Goal: Transaction & Acquisition: Book appointment/travel/reservation

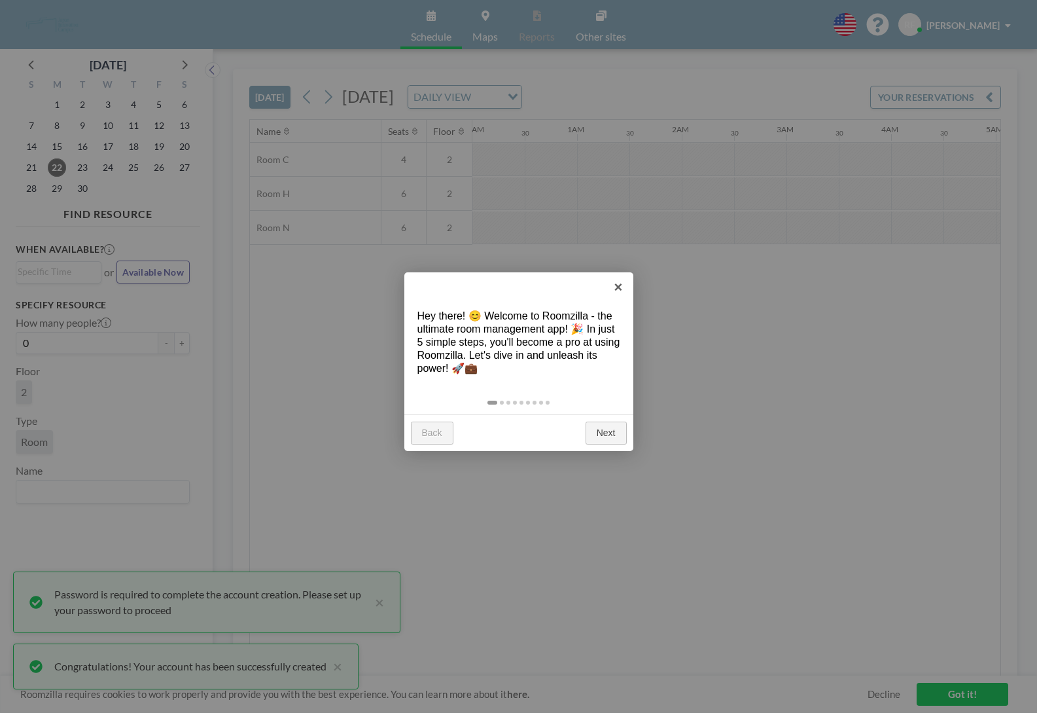
scroll to position [0, 995]
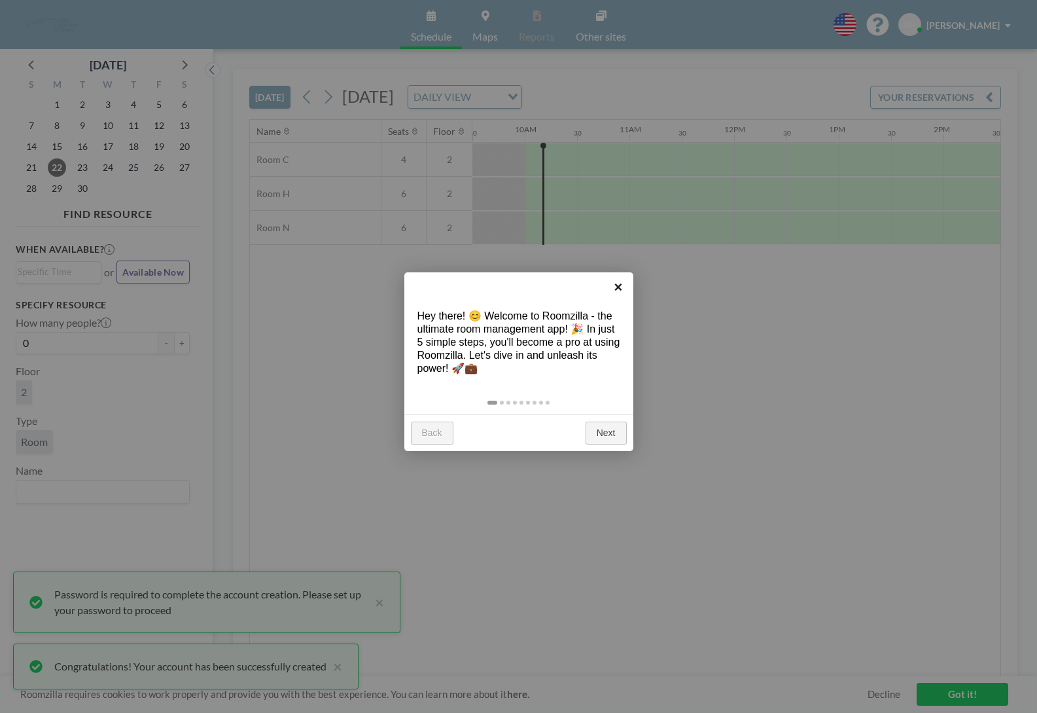
click at [621, 281] on link "×" at bounding box center [618, 286] width 29 height 29
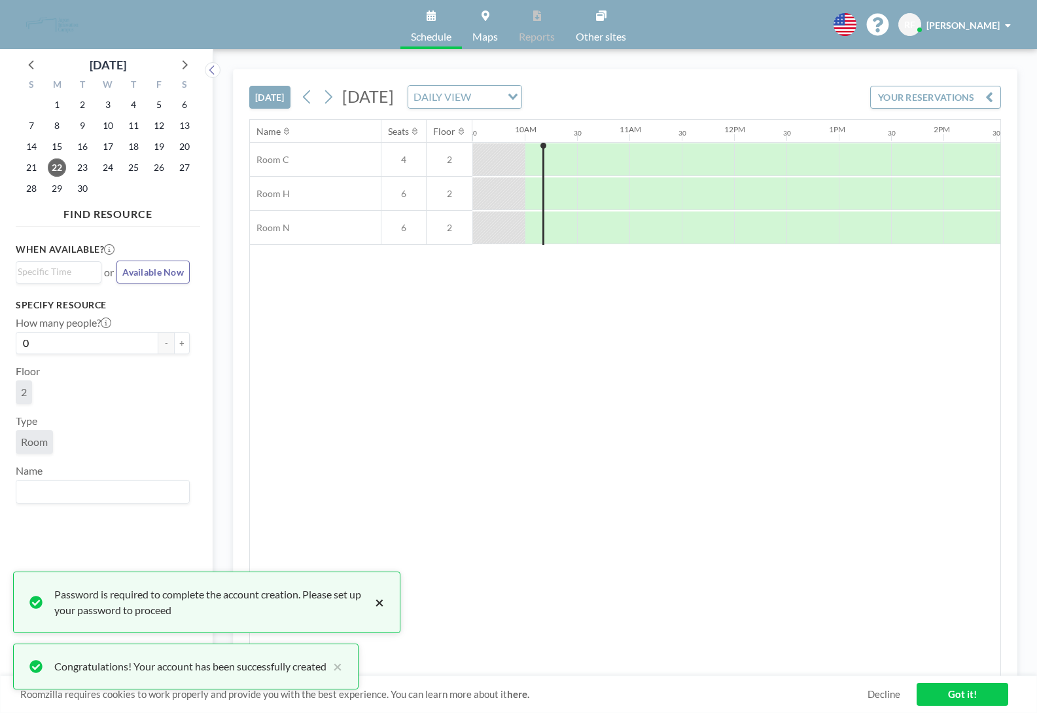
click at [379, 602] on button "×" at bounding box center [376, 601] width 16 height 31
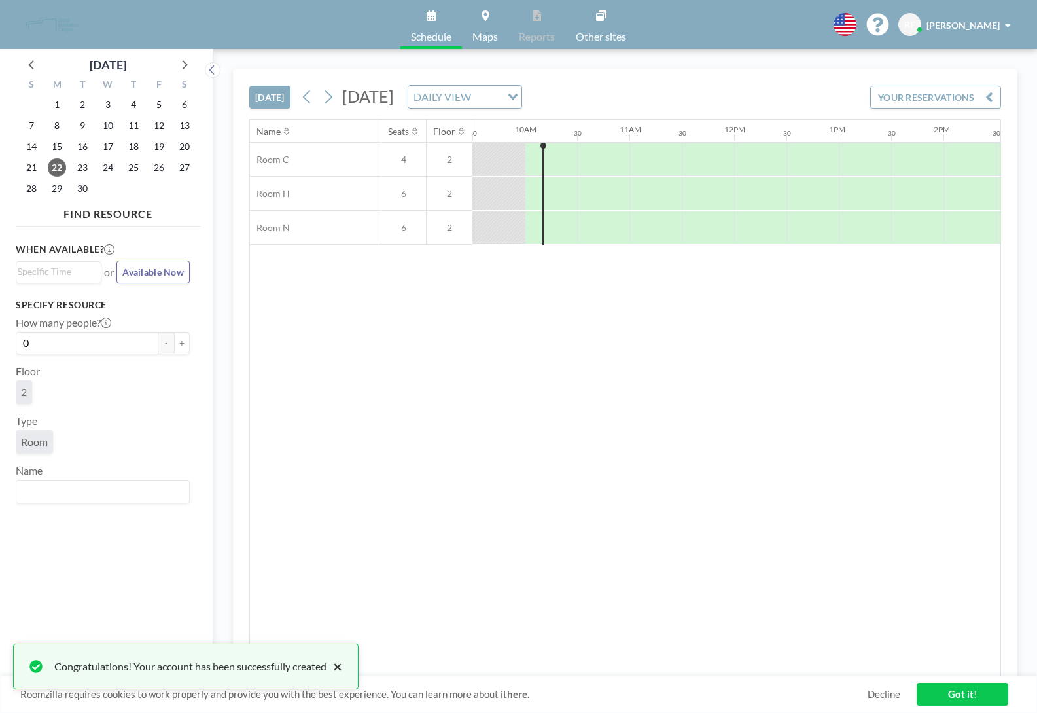
click at [342, 667] on button "×" at bounding box center [334, 666] width 16 height 16
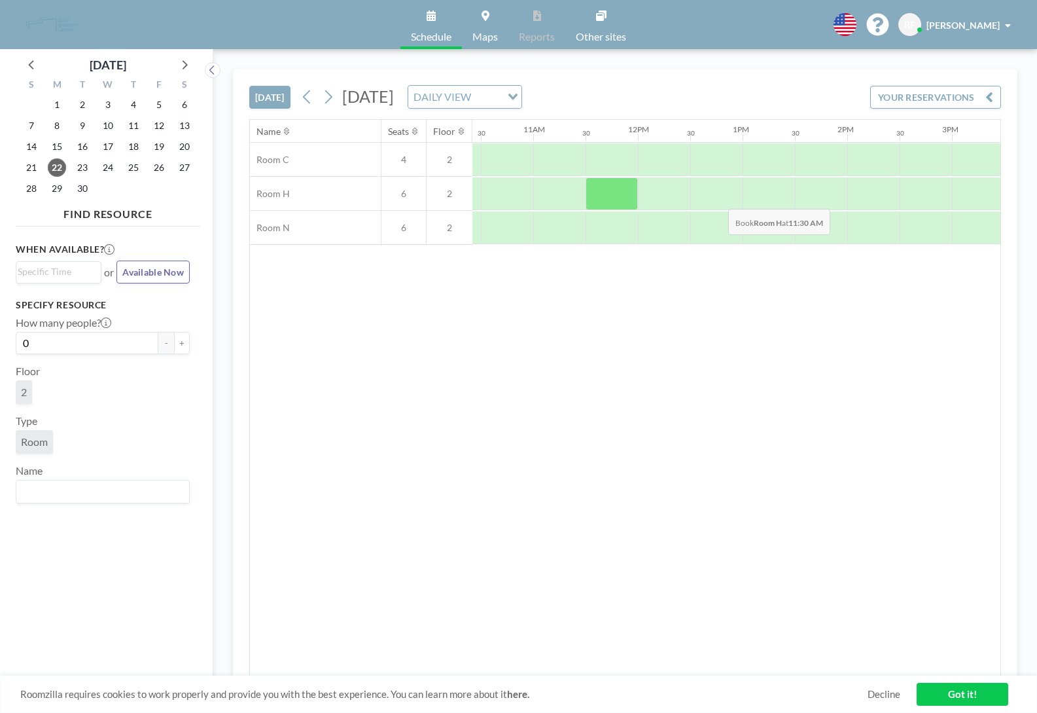
scroll to position [0, 1097]
click at [758, 192] on div at bounding box center [762, 193] width 52 height 33
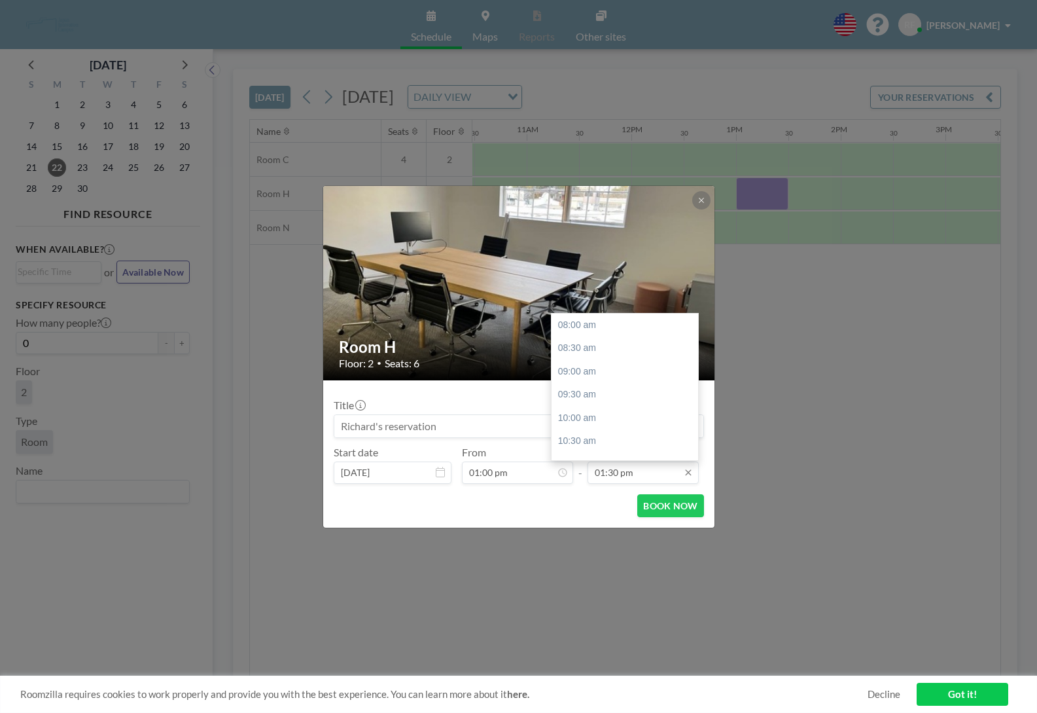
scroll to position [252, 0]
click at [608, 393] on div "03:00 pm" at bounding box center [625, 399] width 147 height 24
type input "03:00 pm"
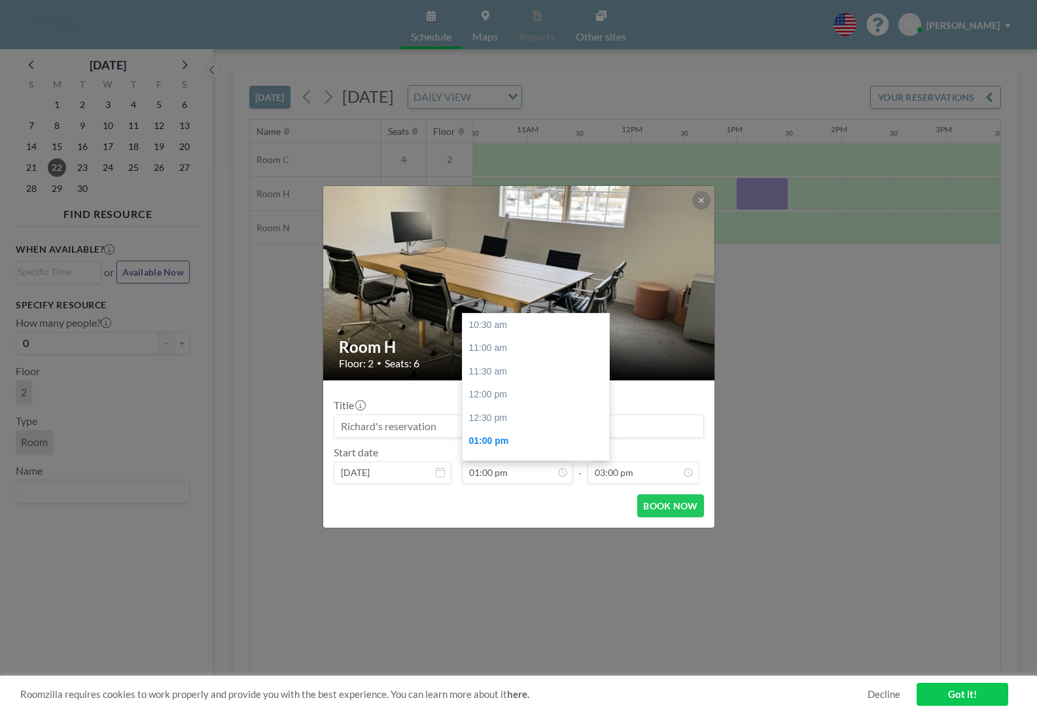
scroll to position [114, 0]
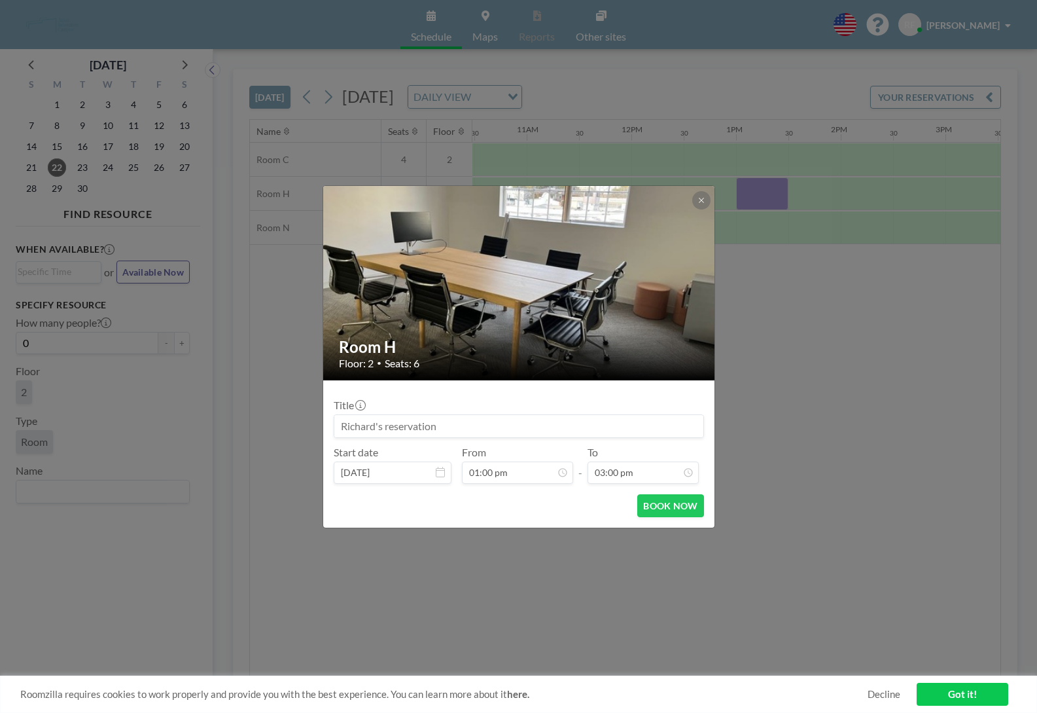
click at [432, 426] on input at bounding box center [518, 426] width 369 height 22
type input "Meetings"
click at [665, 504] on button "BOOK NOW" at bounding box center [670, 505] width 66 height 23
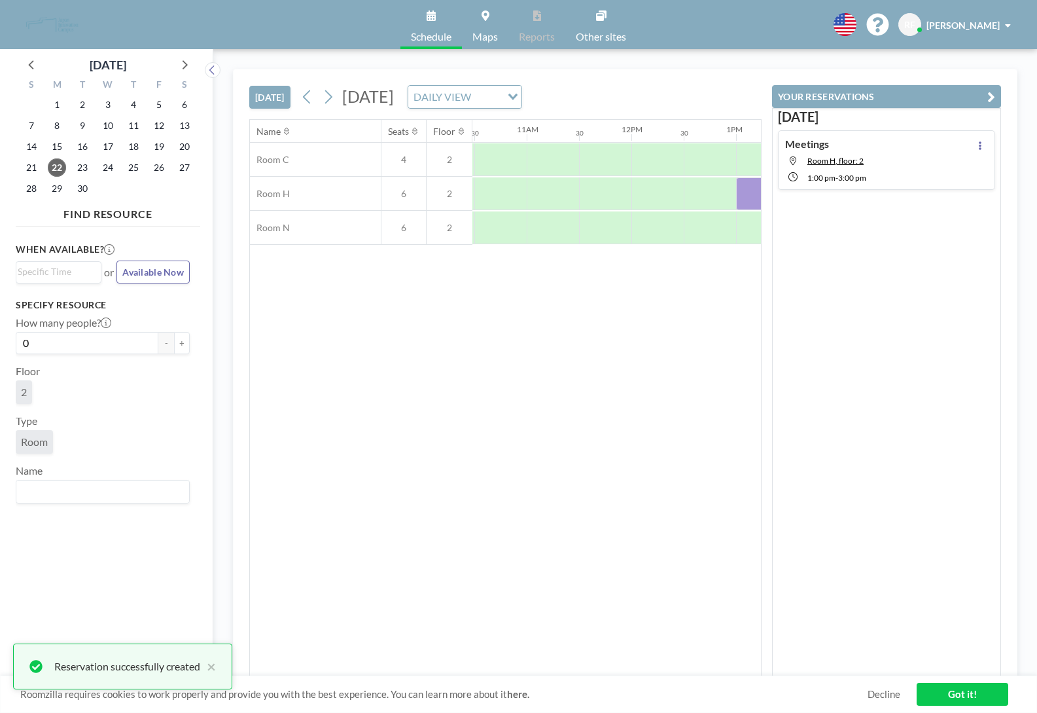
scroll to position [0, 0]
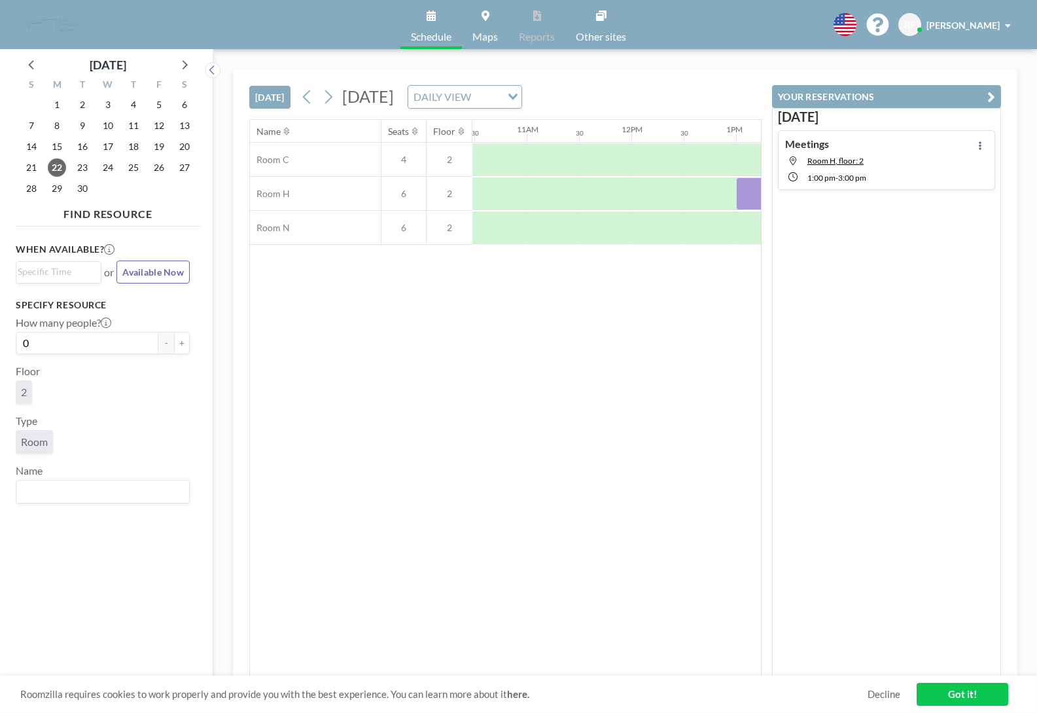
click at [949, 696] on link "Got it!" at bounding box center [963, 693] width 92 height 23
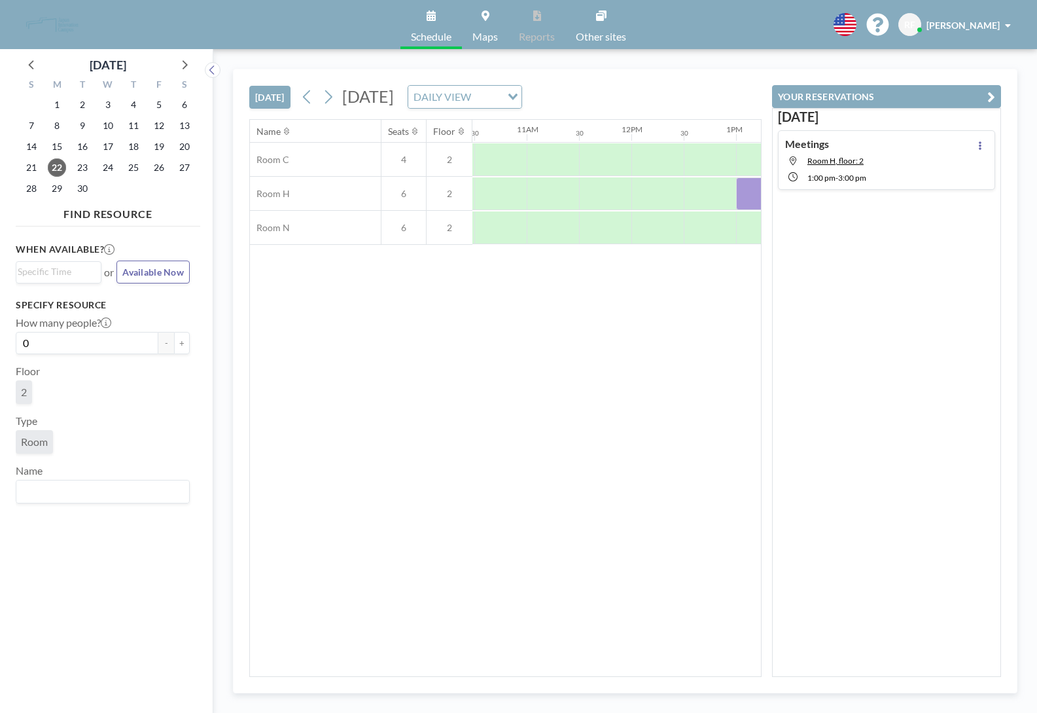
click at [990, 94] on icon "button" at bounding box center [991, 97] width 8 height 16
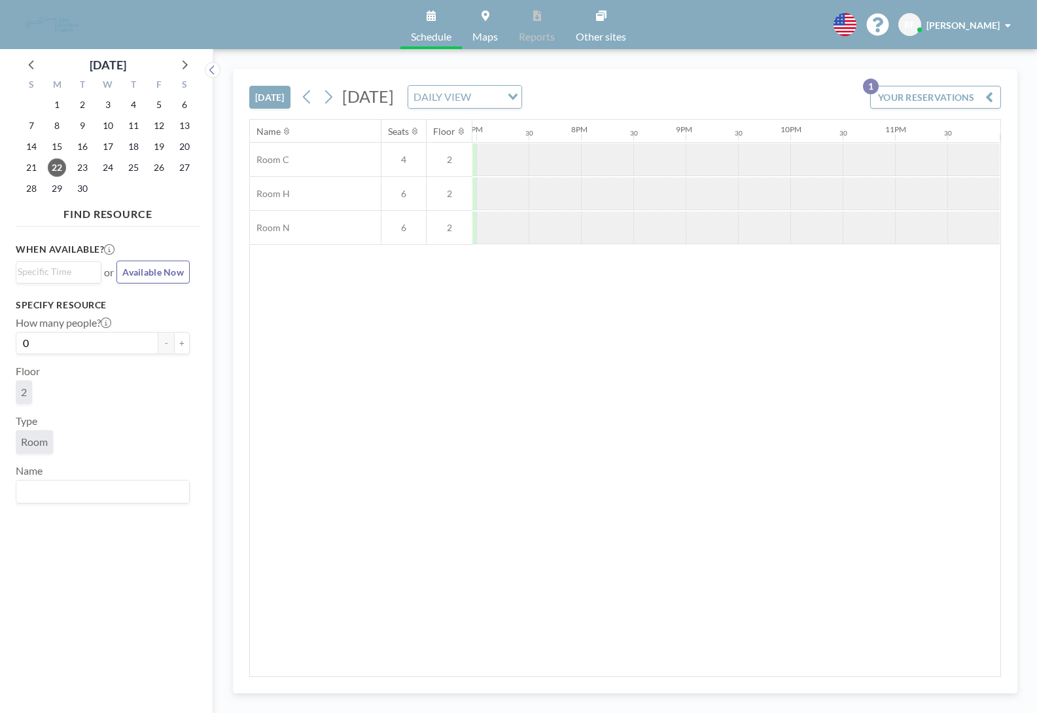
scroll to position [0, 1985]
click at [332, 97] on icon at bounding box center [328, 97] width 12 height 20
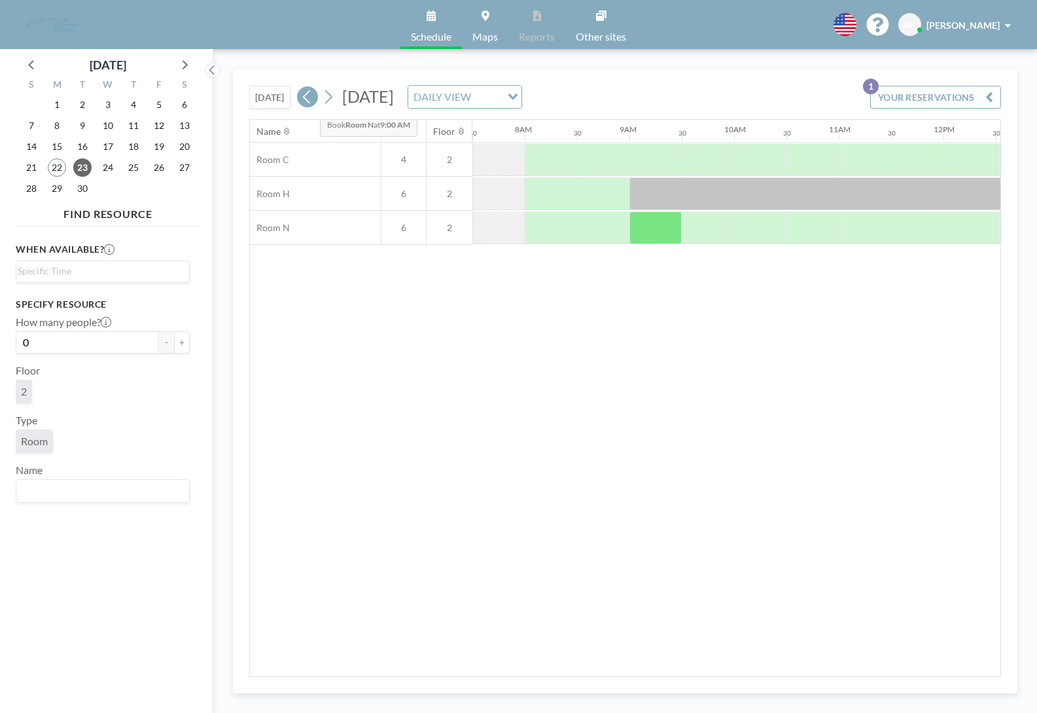
click at [309, 101] on icon at bounding box center [306, 97] width 7 height 14
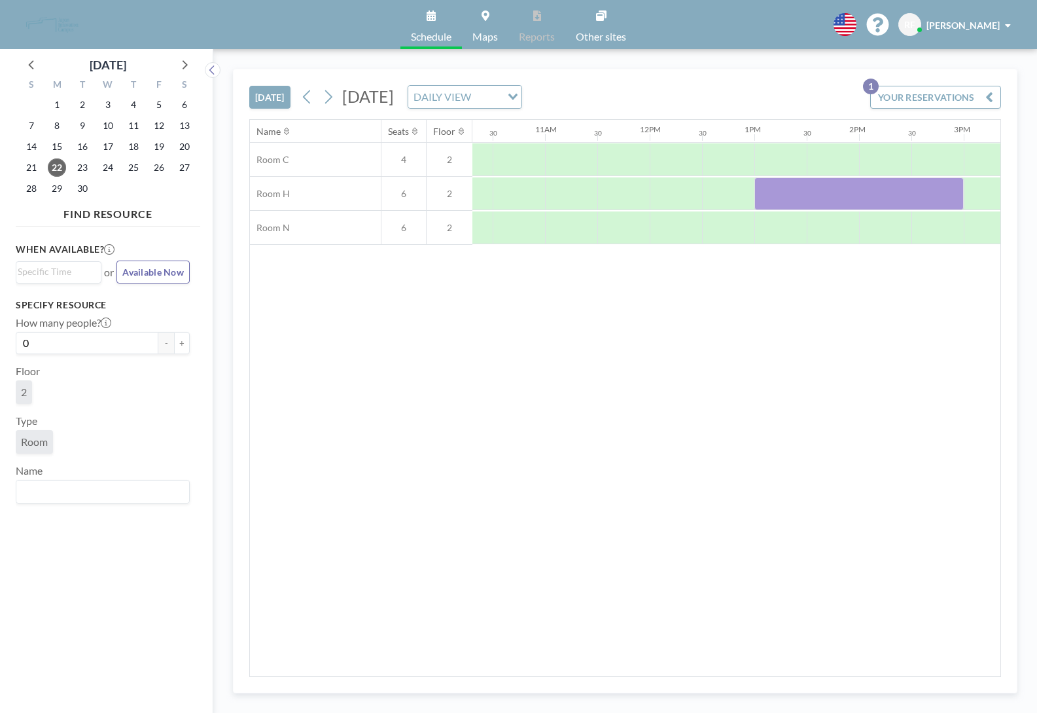
scroll to position [0, 1090]
click at [786, 188] on div at bounding box center [847, 193] width 209 height 33
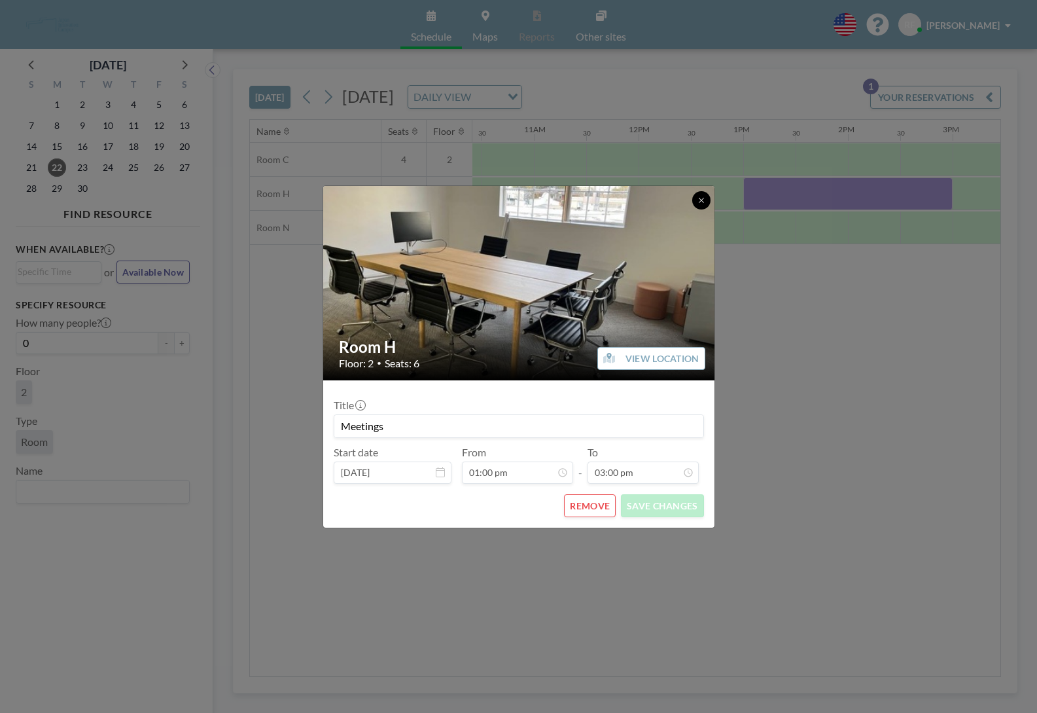
click at [705, 201] on button at bounding box center [701, 200] width 18 height 18
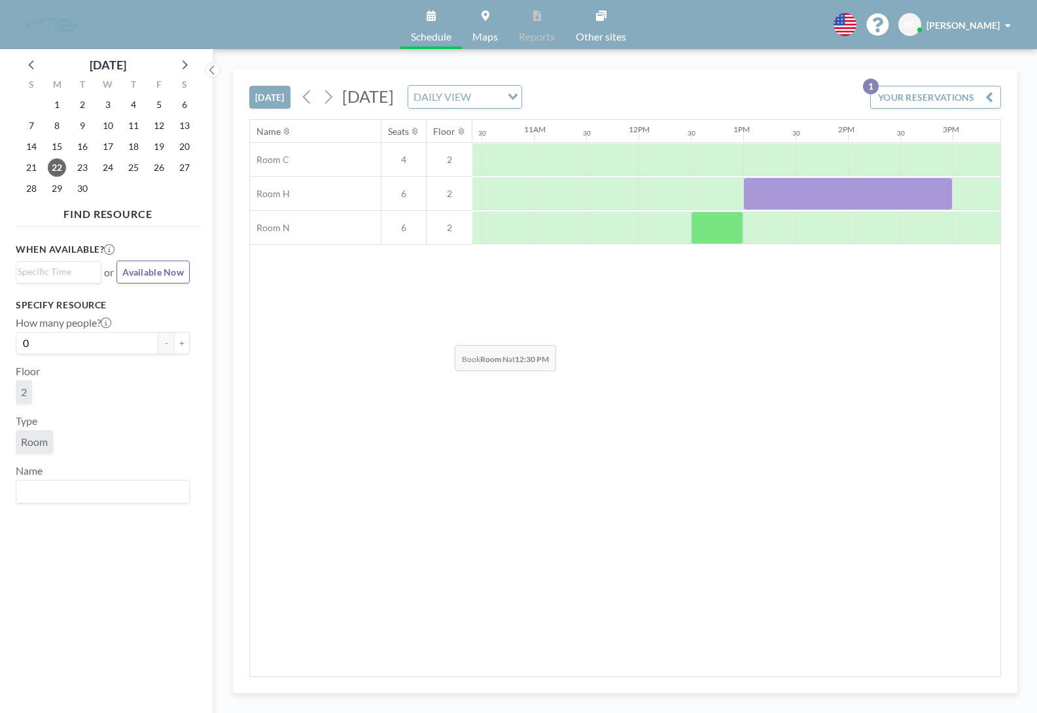
scroll to position [0, 1096]
